Goal: Information Seeking & Learning: Learn about a topic

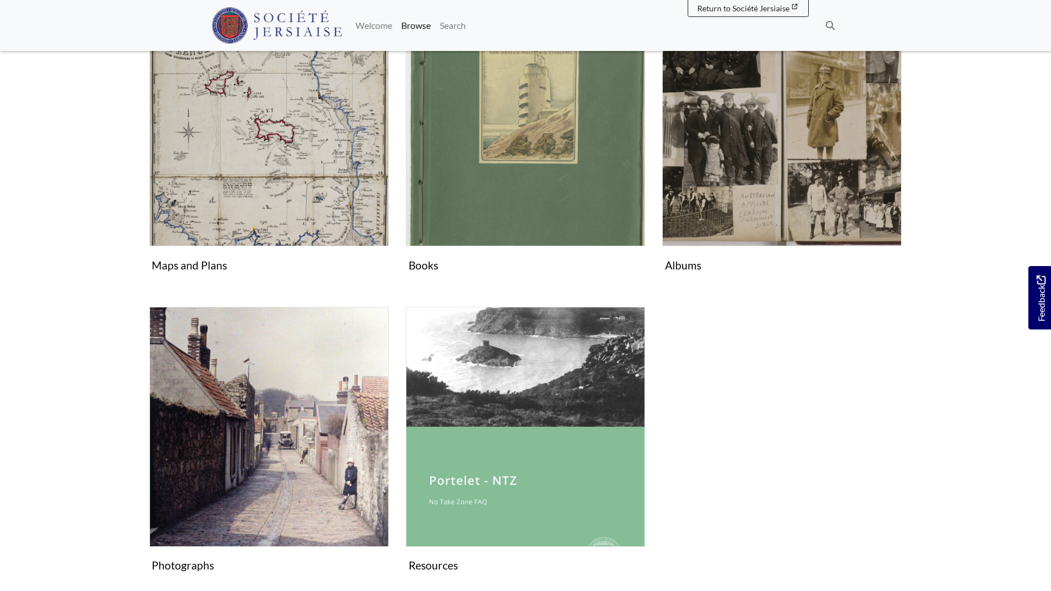
scroll to position [566, 0]
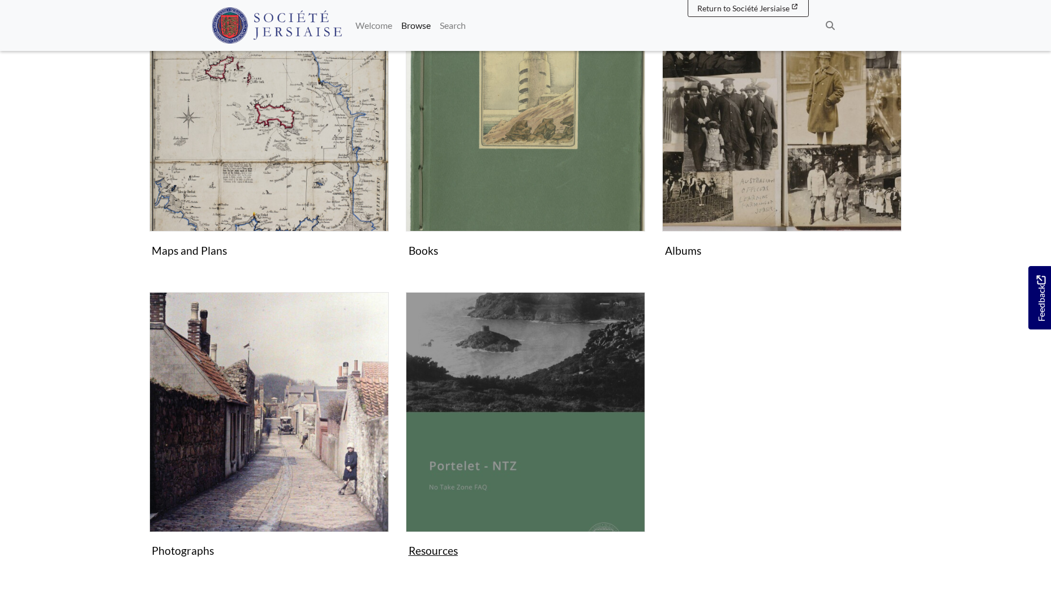
click at [558, 365] on img "Subcollection" at bounding box center [526, 412] width 240 height 240
click at [521, 366] on img "Subcollection" at bounding box center [526, 412] width 240 height 240
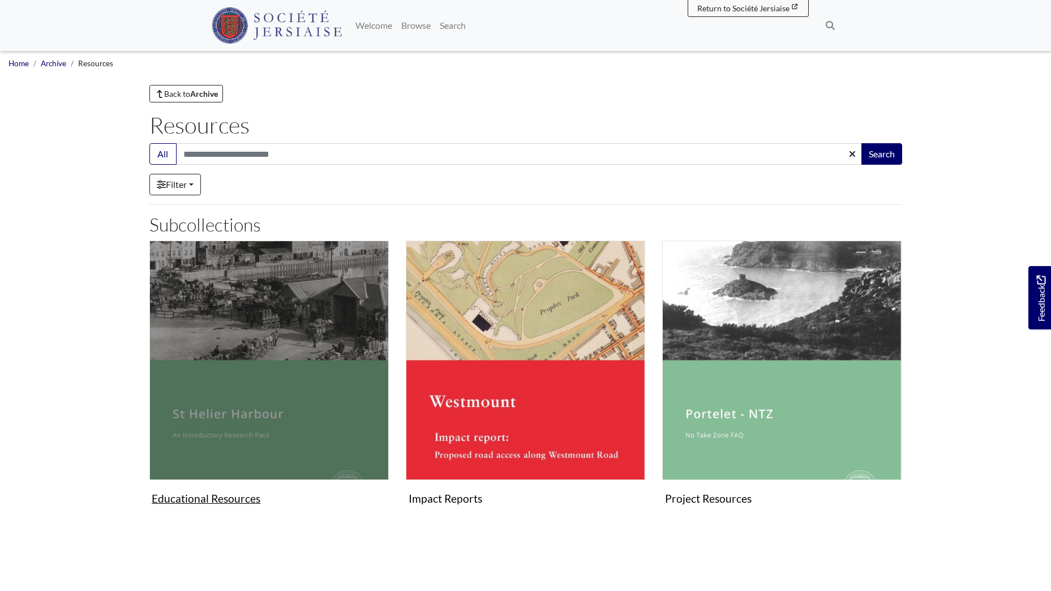
click at [209, 383] on img "Subcollection" at bounding box center [269, 361] width 240 height 240
click at [293, 323] on img "Subcollection" at bounding box center [269, 361] width 240 height 240
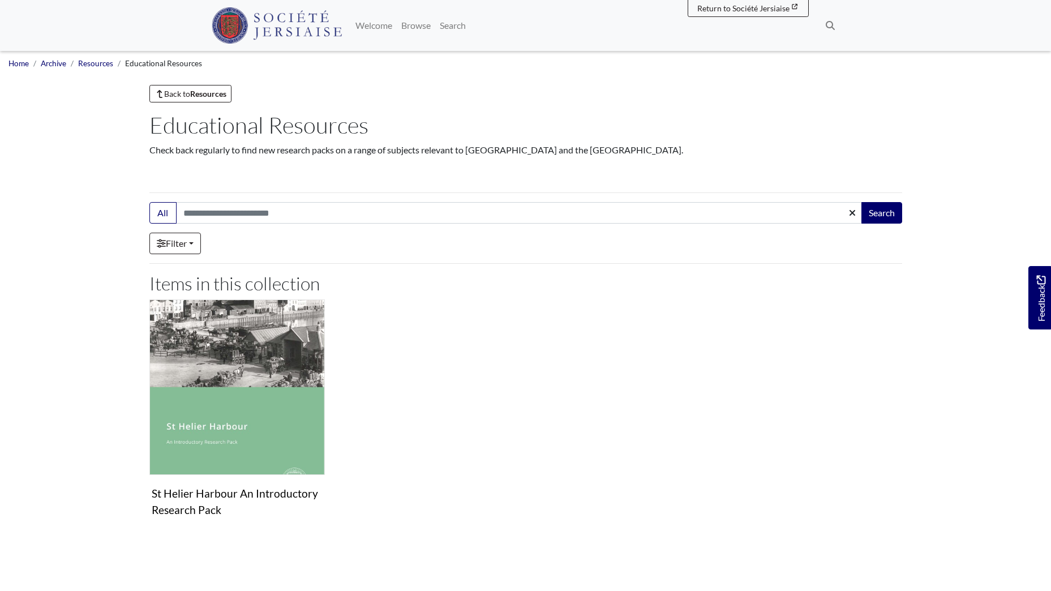
click at [293, 323] on main "Back to Resources Educational Resources Check back regularly to find new resear…" at bounding box center [526, 318] width 770 height 467
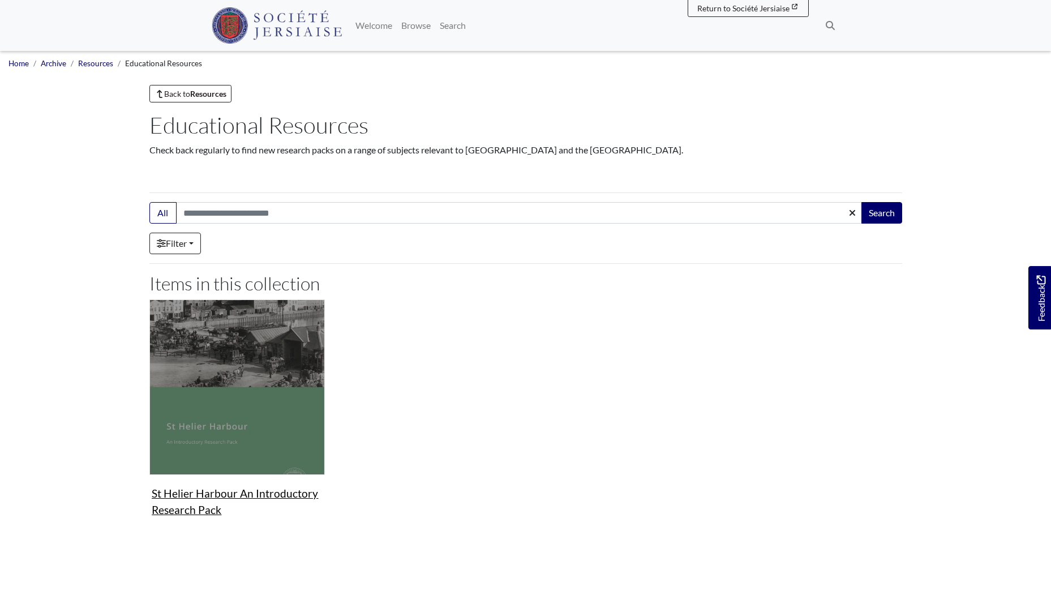
click at [258, 332] on img "Items in this Collection" at bounding box center [237, 388] width 176 height 176
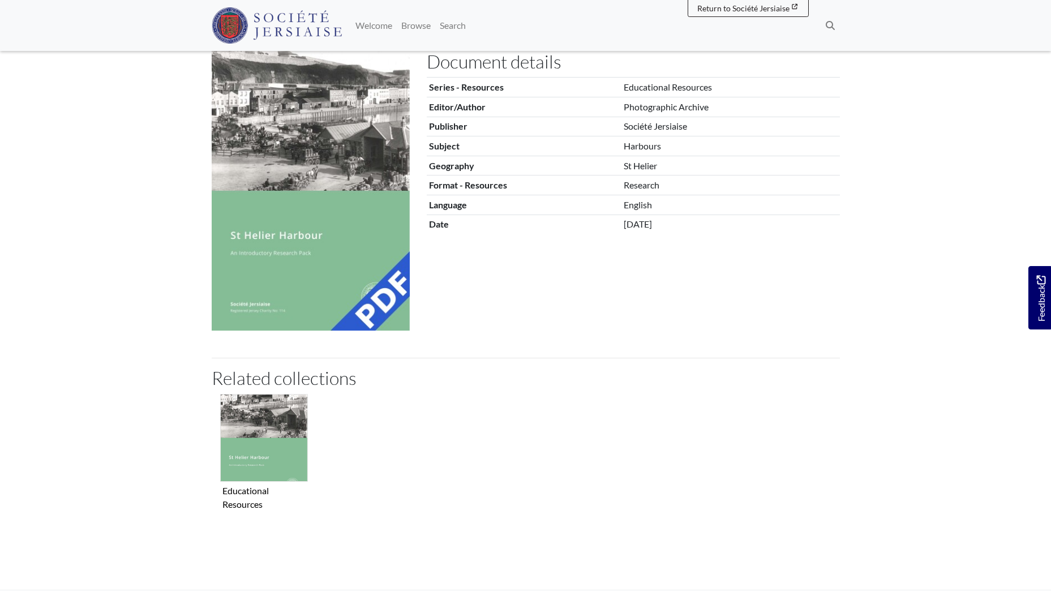
scroll to position [113, 0]
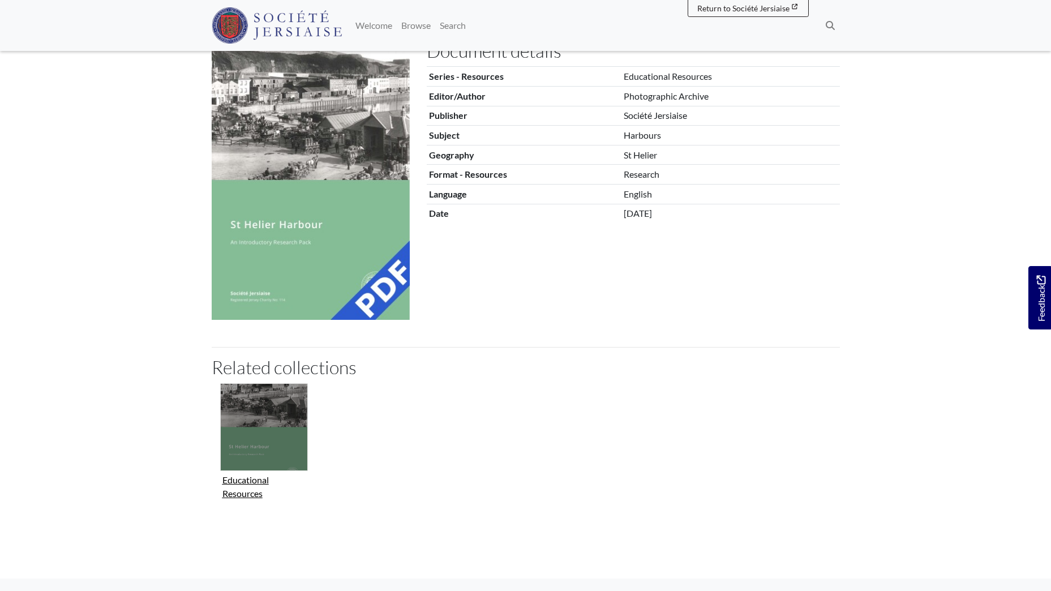
click at [269, 431] on img "Collection related to this item" at bounding box center [264, 427] width 88 height 88
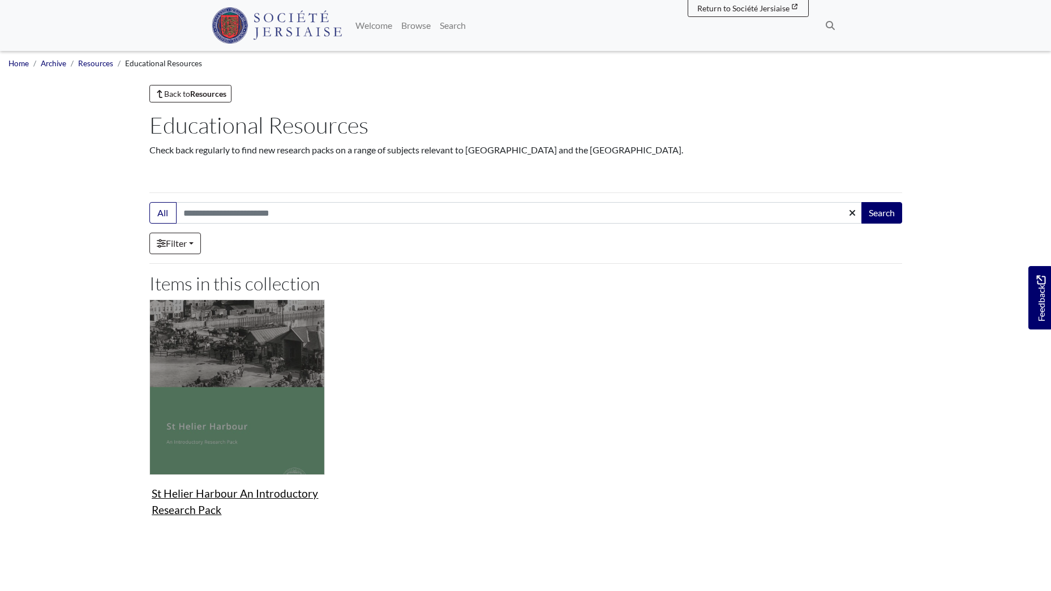
click at [265, 403] on img "Items in this Collection" at bounding box center [237, 388] width 176 height 176
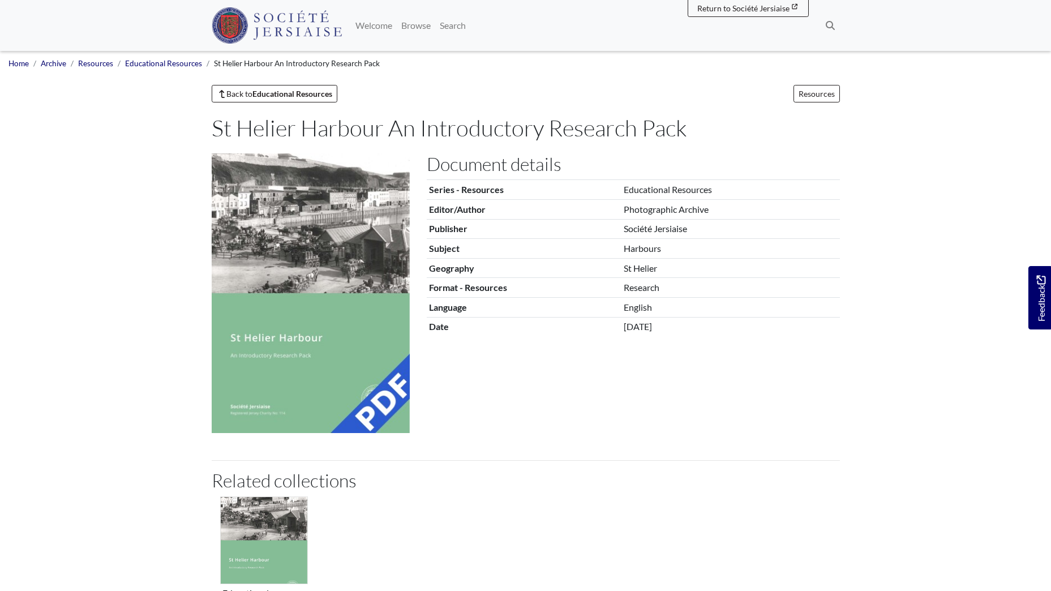
click at [328, 331] on img at bounding box center [311, 293] width 198 height 280
drag, startPoint x: 342, startPoint y: 399, endPoint x: 338, endPoint y: 387, distance: 12.0
click at [342, 398] on img at bounding box center [311, 293] width 198 height 280
click at [362, 419] on img at bounding box center [311, 293] width 198 height 280
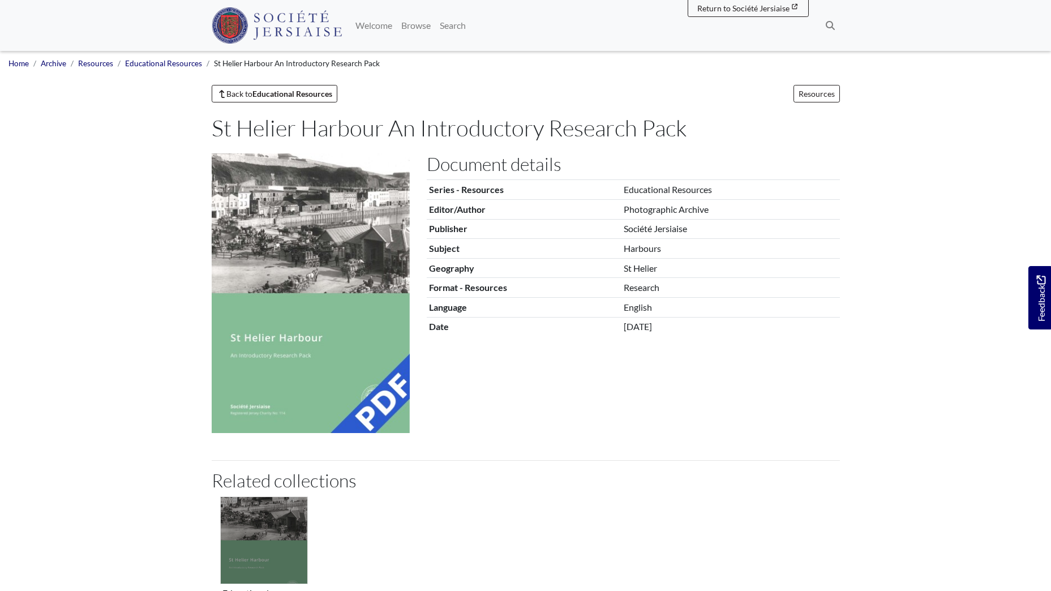
click at [273, 545] on img "Collection related to this item" at bounding box center [264, 541] width 88 height 88
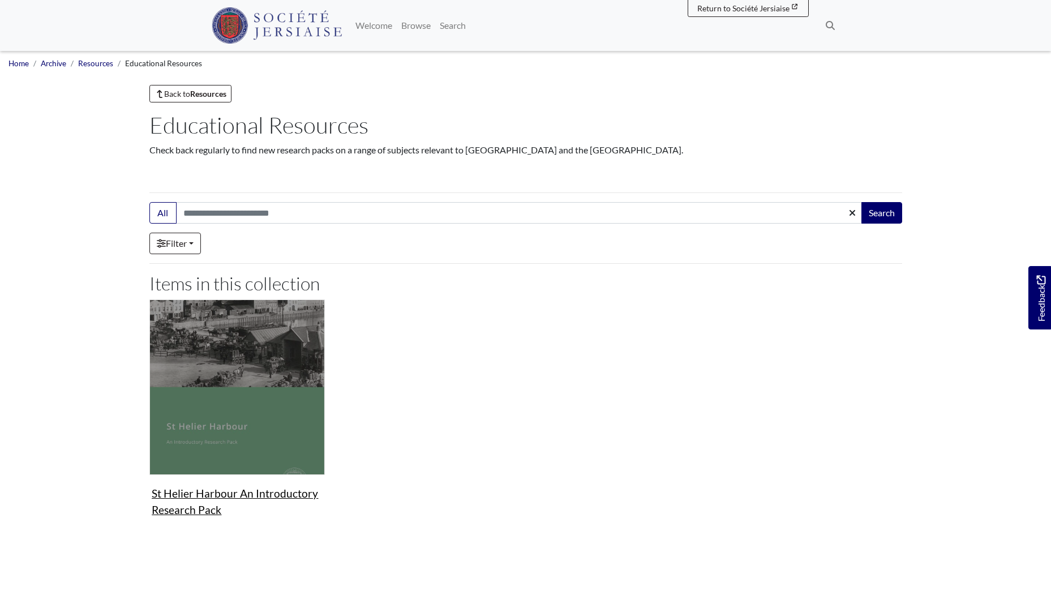
click at [255, 424] on img "Items in this Collection" at bounding box center [237, 388] width 176 height 176
